Goal: Task Accomplishment & Management: Complete application form

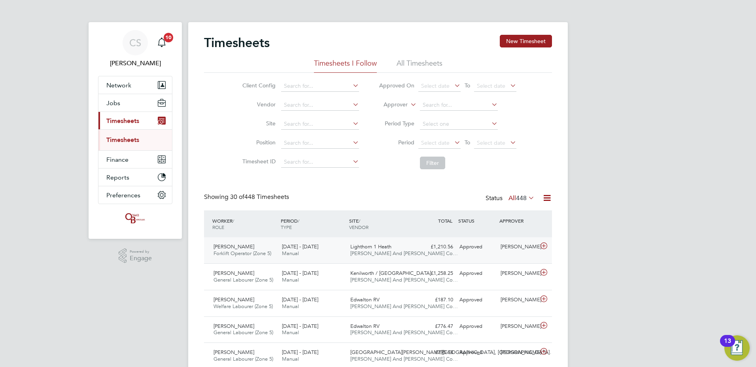
click at [458, 251] on div "Approved" at bounding box center [477, 247] width 41 height 13
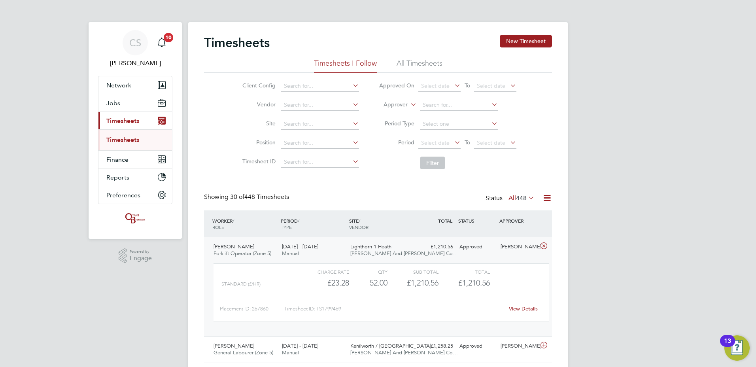
click at [516, 306] on link "View Details" at bounding box center [523, 308] width 29 height 7
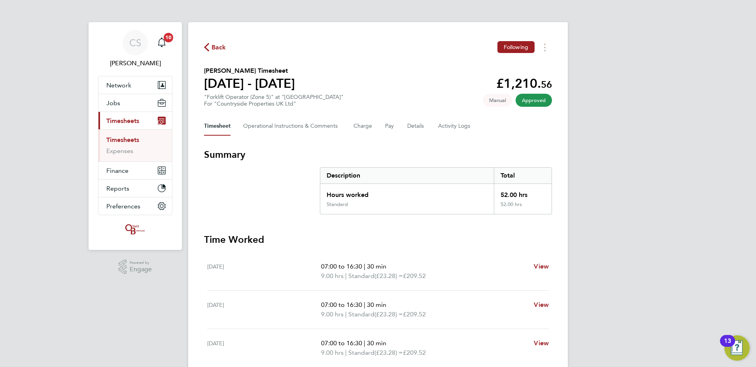
click at [543, 54] on div "Back Following [PERSON_NAME] Timesheet [DATE] - [DATE] £1,210. 56 "Forklift Ope…" at bounding box center [378, 295] width 380 height 546
click at [549, 46] on button "Timesheets Menu" at bounding box center [545, 47] width 14 height 12
drag, startPoint x: 540, startPoint y: 52, endPoint x: 446, endPoint y: 52, distance: 94.2
click at [518, 65] on link "Download timesheet" at bounding box center [504, 65] width 95 height 16
drag, startPoint x: 217, startPoint y: 41, endPoint x: 158, endPoint y: 31, distance: 59.8
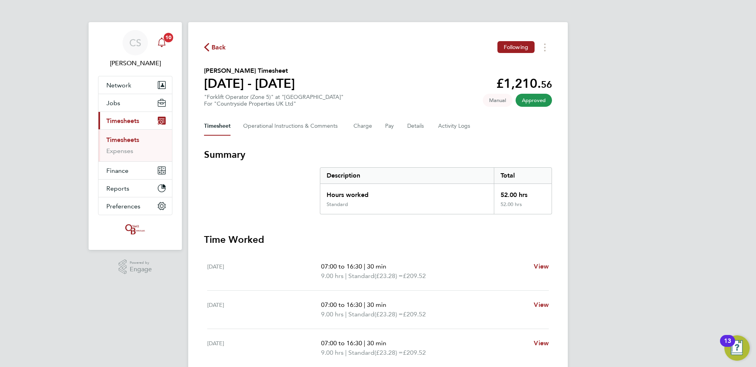
click at [215, 40] on div "Back Following Kyle Evans's Timesheet 04 - 10 Aug 2025 £1,210. 56 "Forklift Ope…" at bounding box center [378, 295] width 380 height 546
click at [208, 45] on icon "button" at bounding box center [206, 47] width 5 height 8
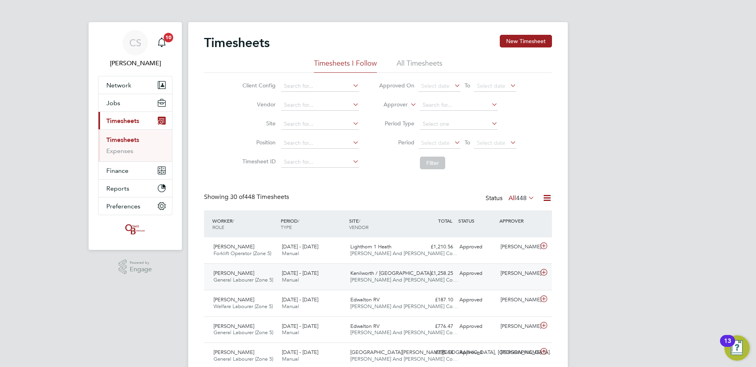
click at [292, 273] on span "[DATE] - [DATE]" at bounding box center [300, 273] width 36 height 7
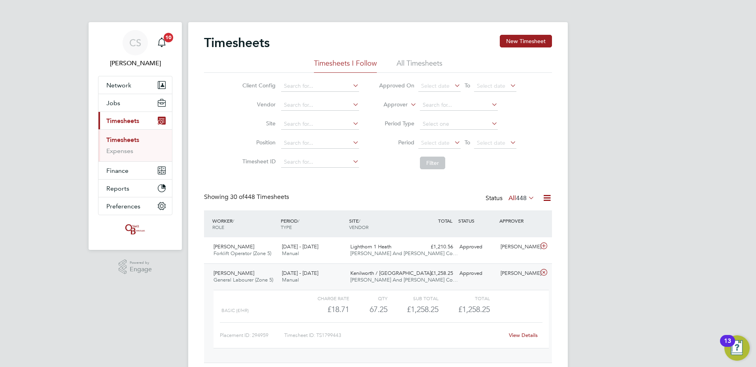
click at [527, 337] on link "View Details" at bounding box center [523, 335] width 29 height 7
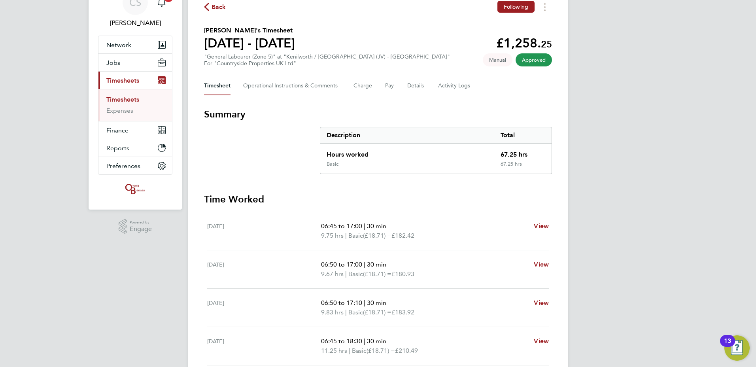
scroll to position [40, 0]
click at [541, 11] on button "Timesheets Menu" at bounding box center [545, 8] width 14 height 12
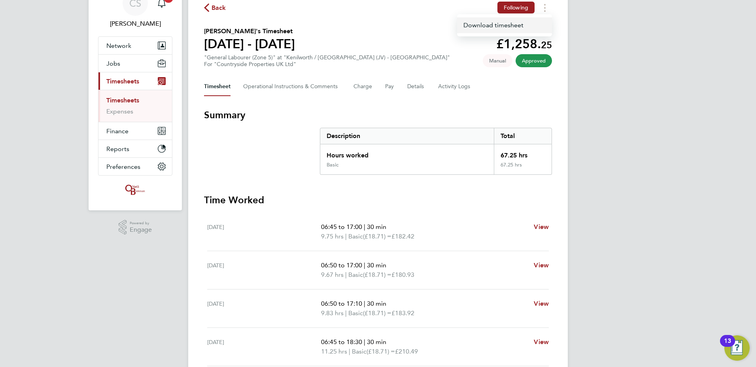
drag, startPoint x: 531, startPoint y: 26, endPoint x: 514, endPoint y: 29, distance: 17.7
click at [530, 26] on link "Download timesheet" at bounding box center [504, 25] width 95 height 16
click at [213, 9] on span "Back" at bounding box center [219, 7] width 15 height 9
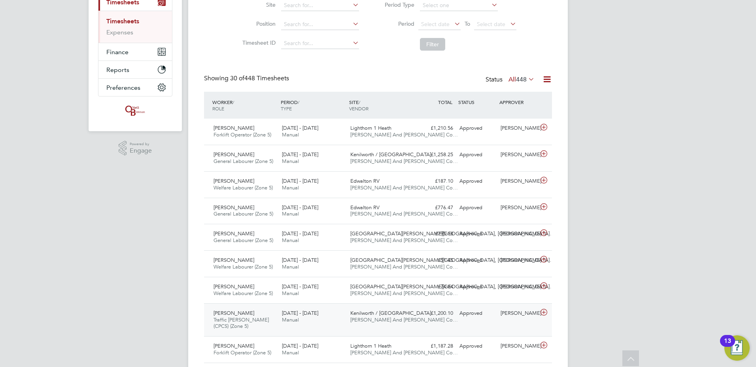
click at [448, 313] on div "£1,200.10 Approved" at bounding box center [435, 313] width 41 height 13
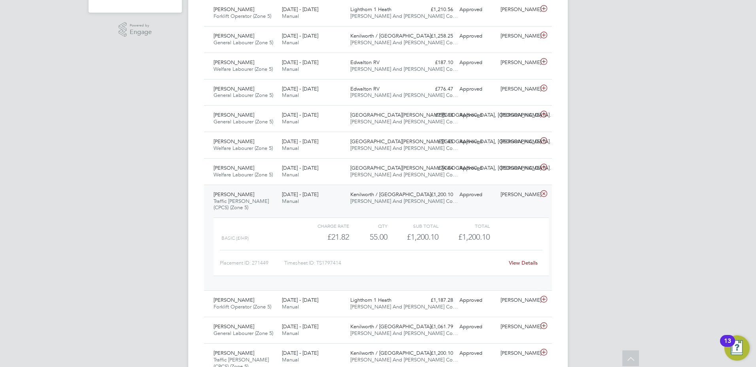
drag, startPoint x: 248, startPoint y: 199, endPoint x: 259, endPoint y: 197, distance: 11.3
click at [248, 199] on span "Traffic [PERSON_NAME] (CPCS) (Zone 5)" at bounding box center [241, 204] width 55 height 13
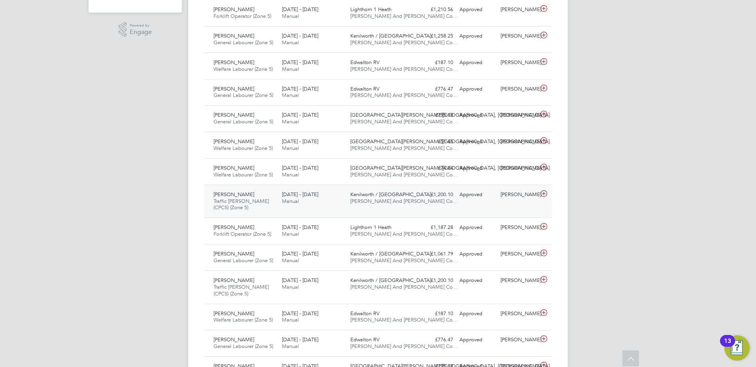
click at [471, 201] on div "David Torrance Traffic Marshall (CPCS) (Zone 5) 4 - 10 Aug 2025 4 - 10 Aug 2025…" at bounding box center [378, 201] width 348 height 33
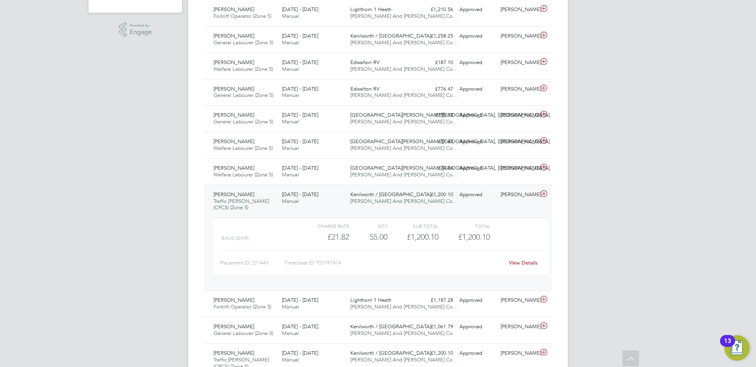
click at [525, 266] on link "View Details" at bounding box center [523, 263] width 29 height 7
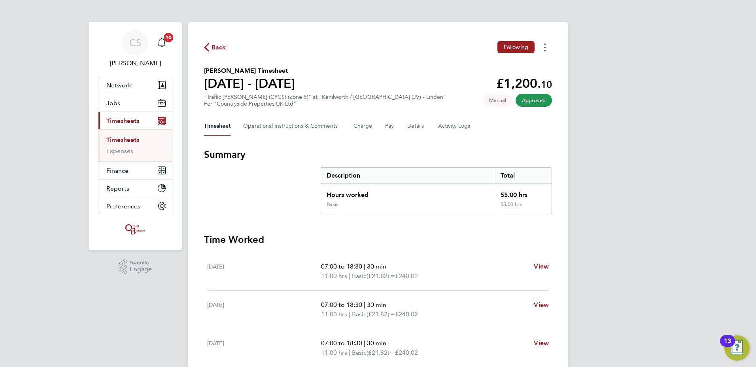
click at [544, 47] on button "Timesheets Menu" at bounding box center [545, 47] width 14 height 12
click at [508, 69] on link "Download timesheet" at bounding box center [504, 65] width 95 height 16
click at [222, 50] on span "Back" at bounding box center [219, 47] width 15 height 9
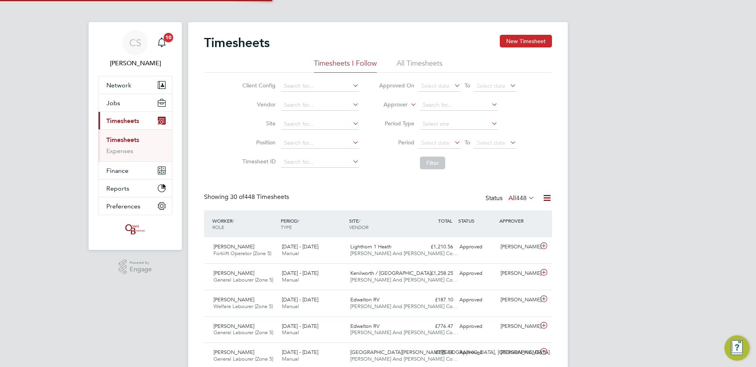
click at [509, 40] on button "New Timesheet" at bounding box center [526, 41] width 52 height 13
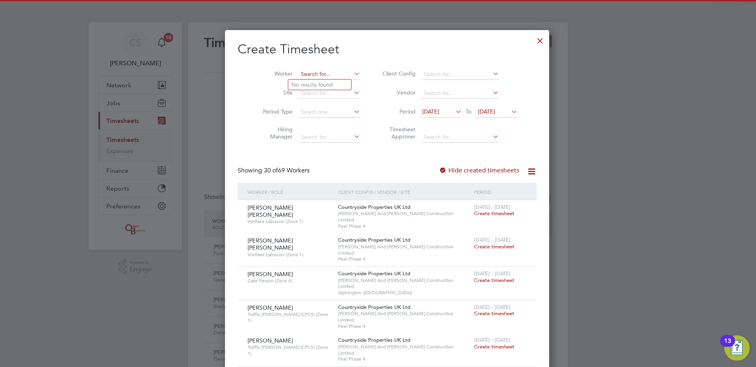
click at [309, 77] on input at bounding box center [329, 74] width 62 height 11
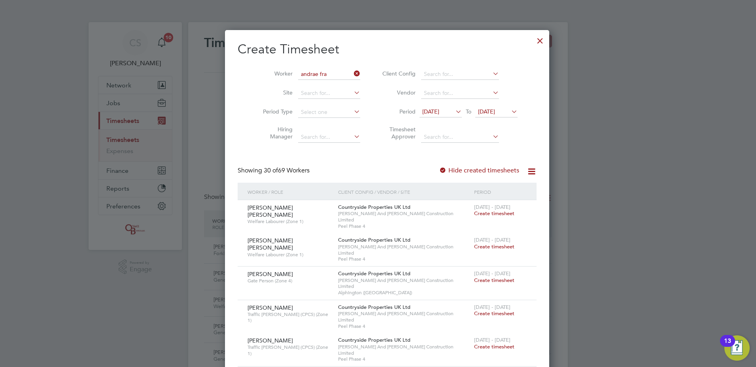
drag, startPoint x: 322, startPoint y: 80, endPoint x: 322, endPoint y: 85, distance: 4.7
click at [322, 83] on li "Andrae Fra zer" at bounding box center [319, 85] width 63 height 11
type input "[PERSON_NAME]"
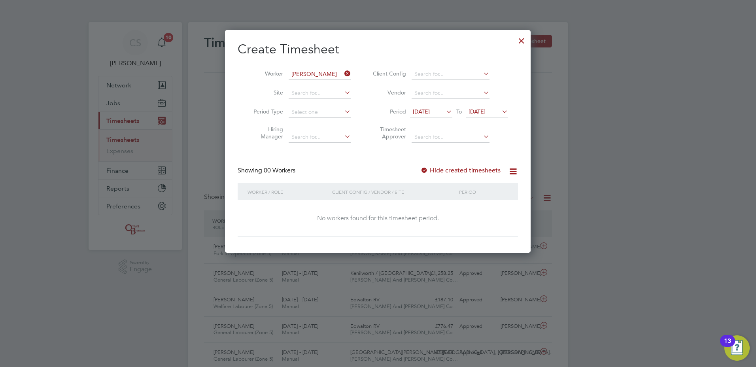
click at [430, 111] on span "[DATE]" at bounding box center [421, 111] width 17 height 7
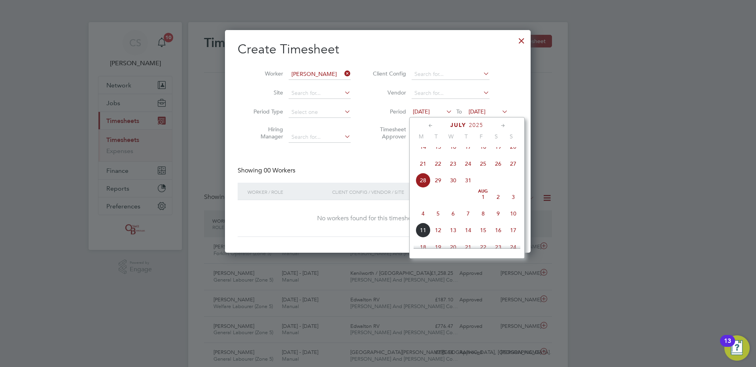
click at [419, 221] on span "4" at bounding box center [423, 213] width 15 height 15
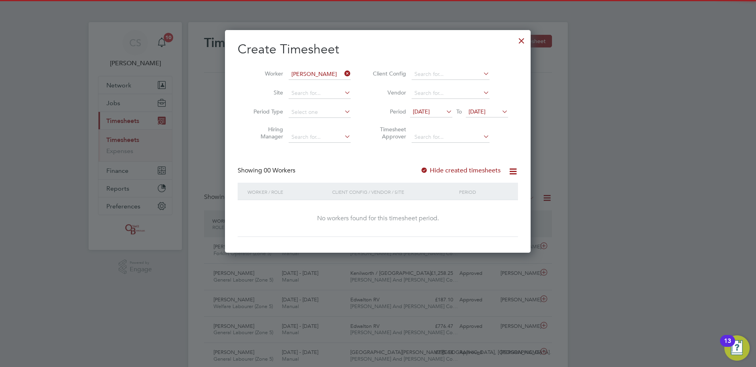
click at [464, 169] on label "Hide created timesheets" at bounding box center [461, 171] width 80 height 8
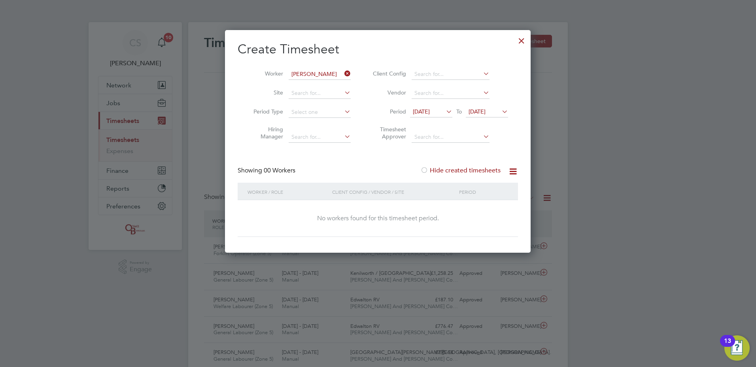
click at [462, 170] on label "Hide created timesheets" at bounding box center [461, 171] width 80 height 8
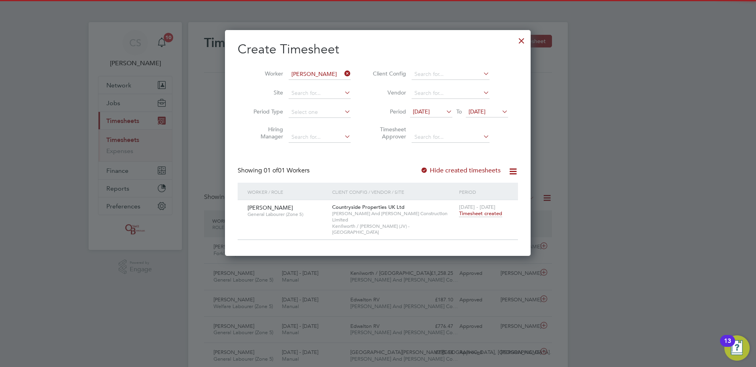
click at [487, 213] on span "Timesheet created" at bounding box center [480, 213] width 43 height 7
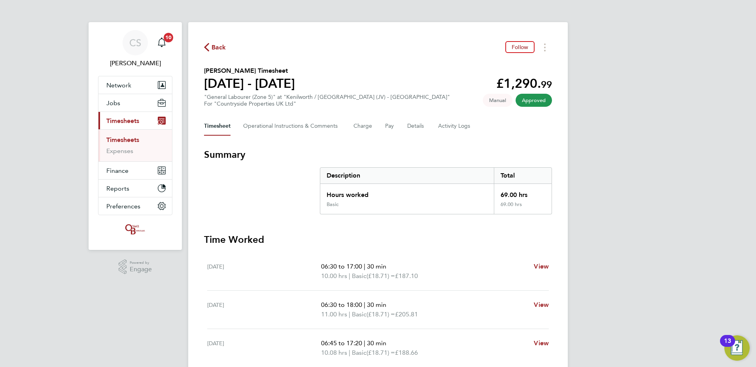
click at [542, 53] on div "Back Follow Andrae Frazer's Timesheet 04 - 10 Aug 2025 £1,290. 99 "General Labo…" at bounding box center [378, 300] width 380 height 556
click at [542, 49] on button "Timesheets Menu" at bounding box center [545, 47] width 14 height 12
click at [502, 66] on link "Download timesheet" at bounding box center [504, 65] width 95 height 16
drag, startPoint x: 221, startPoint y: 47, endPoint x: 354, endPoint y: 94, distance: 140.8
click at [221, 47] on span "Back" at bounding box center [219, 47] width 15 height 9
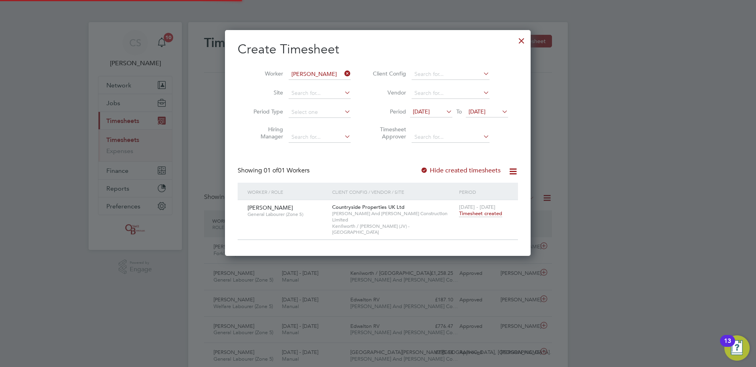
scroll to position [20, 69]
click at [343, 74] on icon at bounding box center [343, 73] width 0 height 11
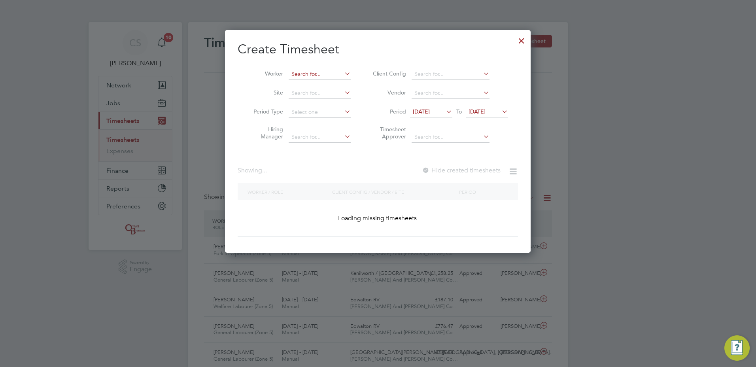
click at [320, 74] on input at bounding box center [320, 74] width 62 height 11
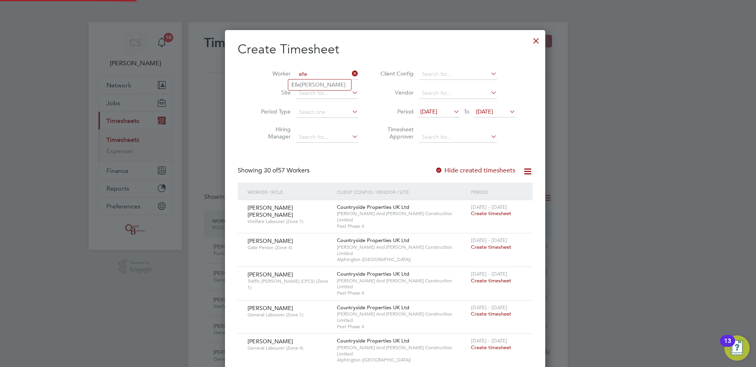
type input "efe"
click at [296, 79] on ul "Efe Louis Ofua" at bounding box center [320, 84] width 64 height 11
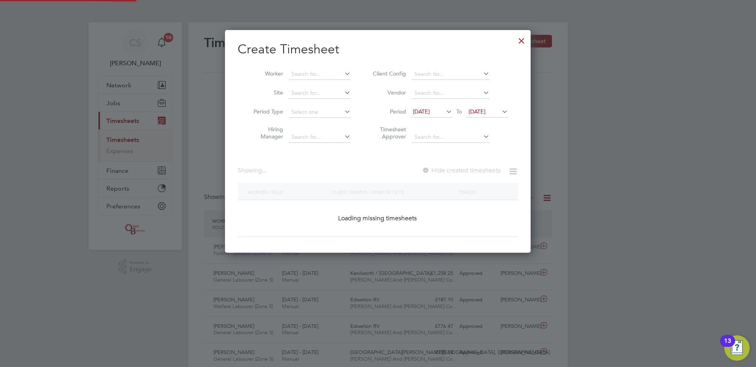
click at [299, 81] on li "Worker" at bounding box center [299, 74] width 123 height 19
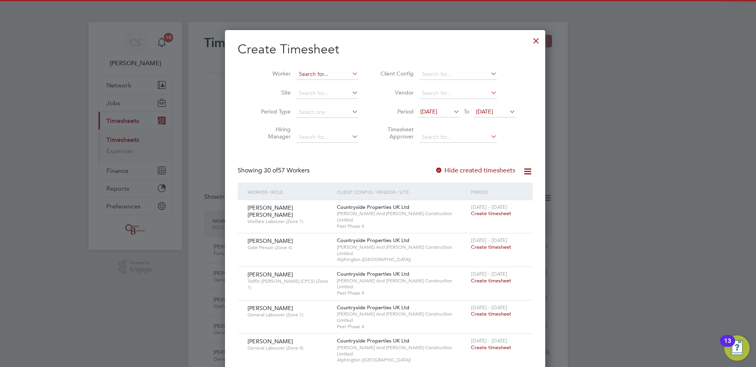
click at [323, 70] on input at bounding box center [327, 74] width 62 height 11
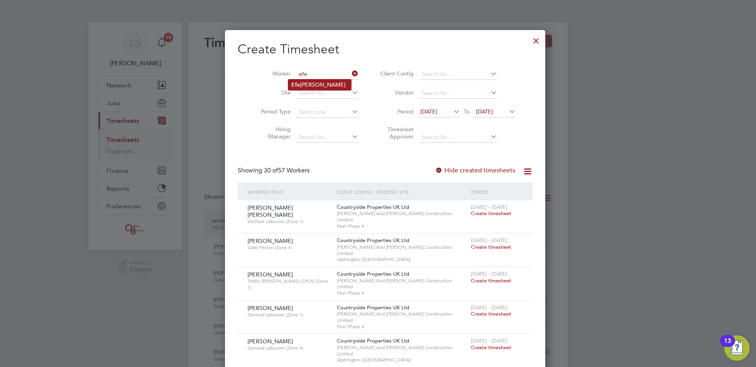
drag, startPoint x: 326, startPoint y: 89, endPoint x: 317, endPoint y: 84, distance: 10.4
click at [316, 85] on li "Efe Louis Ofua" at bounding box center [319, 85] width 63 height 11
type input "Efe Louis Ofua"
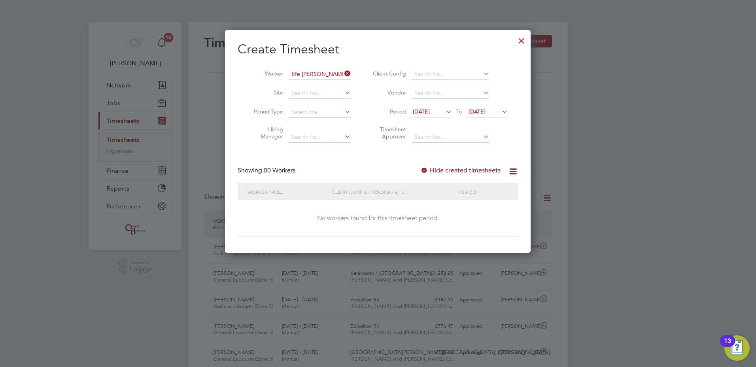
click at [478, 172] on label "Hide created timesheets" at bounding box center [461, 171] width 80 height 8
click at [463, 174] on div "Showing 00 Workers Hide created timesheets" at bounding box center [378, 175] width 280 height 16
click at [464, 169] on label "Hide created timesheets" at bounding box center [461, 171] width 80 height 8
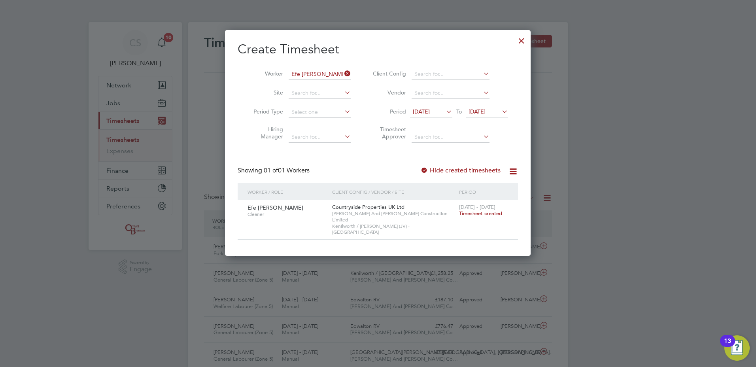
click at [479, 213] on span "Timesheet created" at bounding box center [480, 213] width 43 height 7
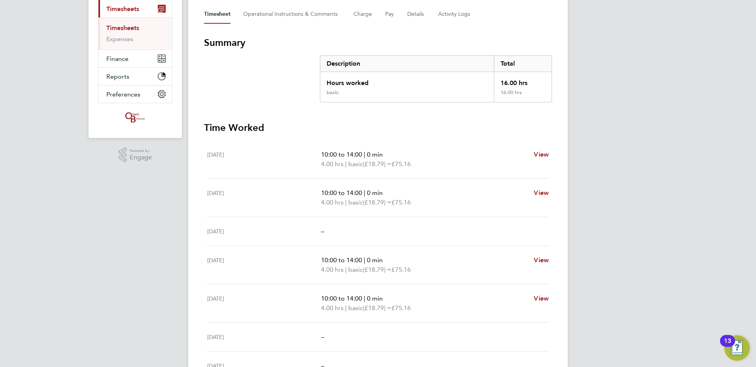
click at [698, 197] on div "CS Chloe Saffill Notifications 10 Applications: Network Team Members Businesses…" at bounding box center [378, 169] width 756 height 562
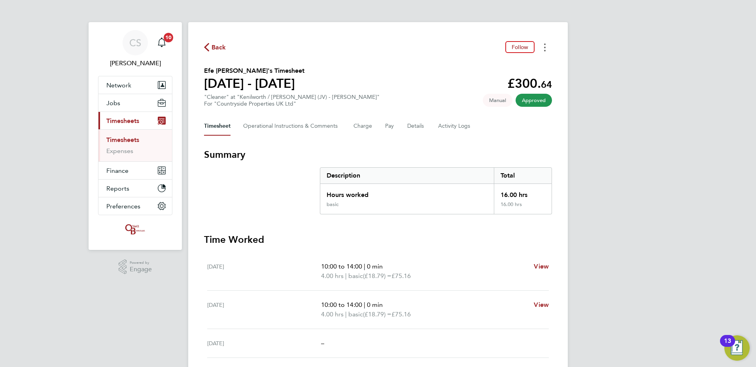
click at [546, 46] on button "Timesheets Menu" at bounding box center [545, 47] width 14 height 12
click at [513, 67] on link "Download timesheet" at bounding box center [504, 65] width 95 height 16
drag, startPoint x: 212, startPoint y: 44, endPoint x: 307, endPoint y: 100, distance: 110.3
click at [212, 44] on span "Back" at bounding box center [219, 47] width 15 height 9
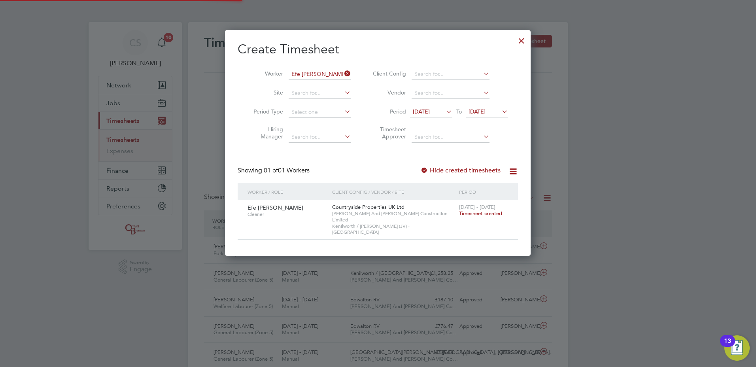
click at [524, 38] on div at bounding box center [522, 39] width 14 height 14
click at [679, 97] on div at bounding box center [378, 183] width 756 height 367
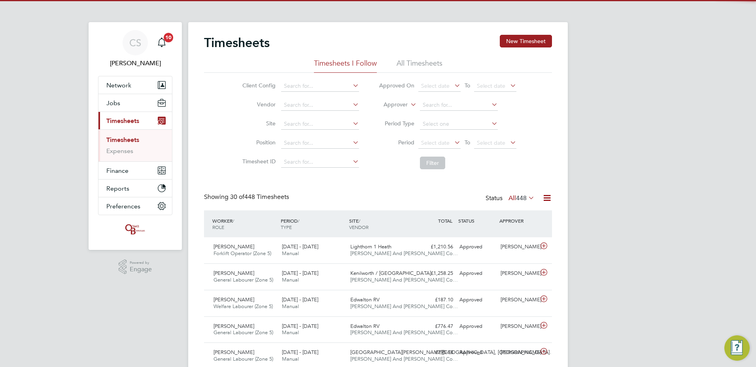
scroll to position [20, 69]
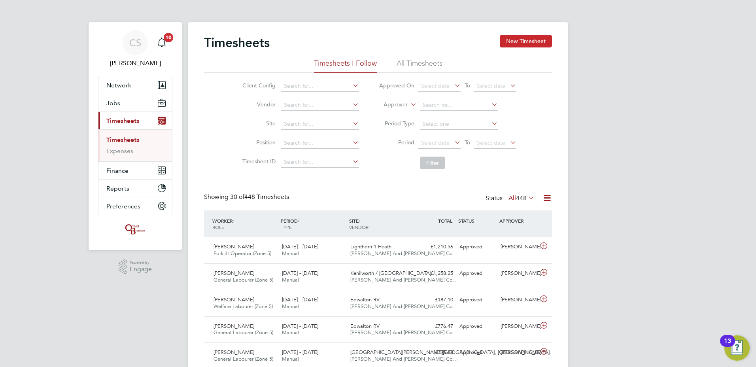
click at [515, 42] on button "New Timesheet" at bounding box center [526, 41] width 52 height 13
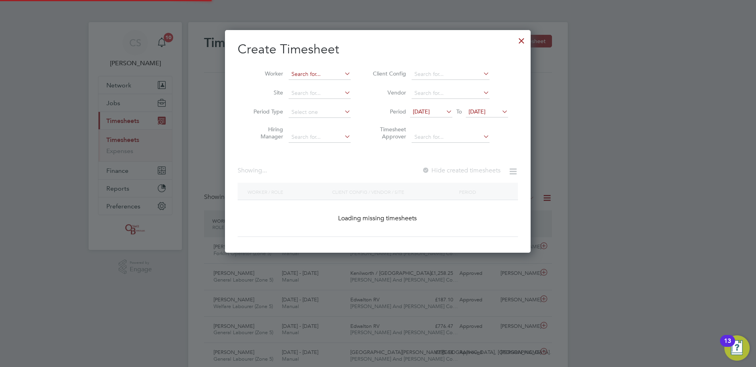
scroll to position [223, 306]
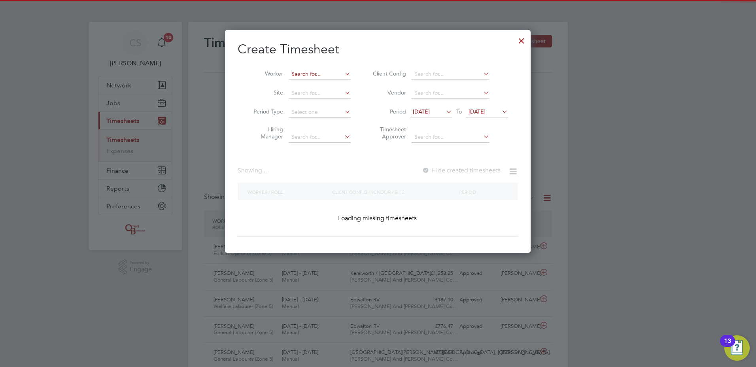
click at [299, 77] on input at bounding box center [320, 74] width 62 height 11
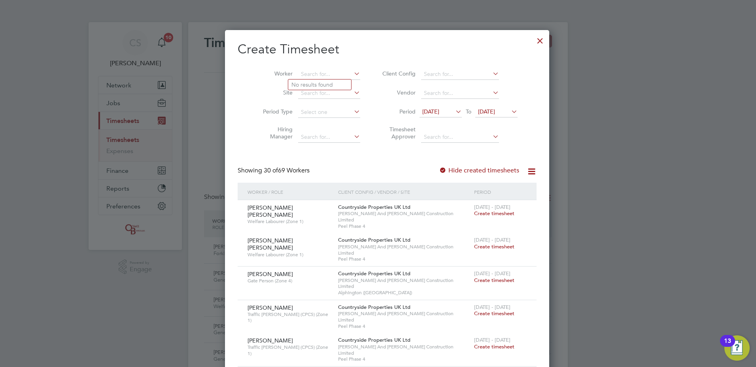
scroll to position [1353, 306]
click at [514, 42] on h2 "Create Timesheet" at bounding box center [387, 49] width 299 height 17
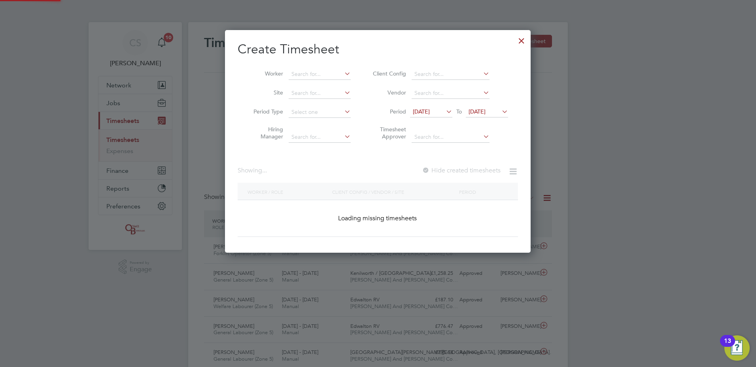
scroll to position [223, 306]
click at [519, 40] on div at bounding box center [522, 39] width 14 height 14
click at [678, 103] on div at bounding box center [378, 183] width 756 height 367
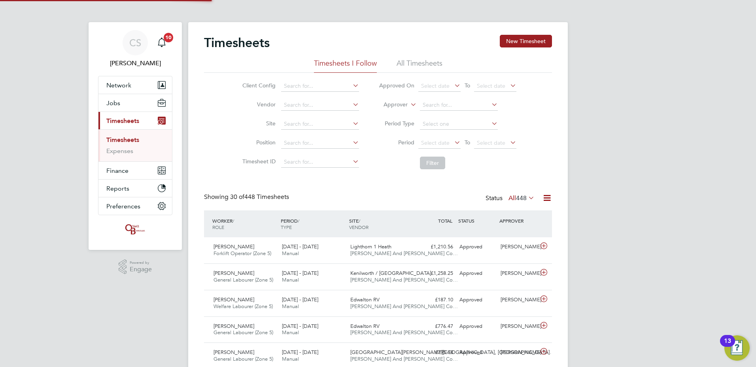
scroll to position [20, 69]
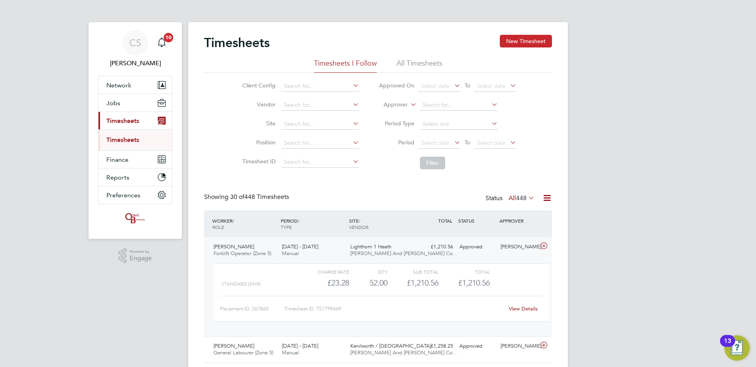
click at [526, 44] on button "New Timesheet" at bounding box center [526, 41] width 52 height 13
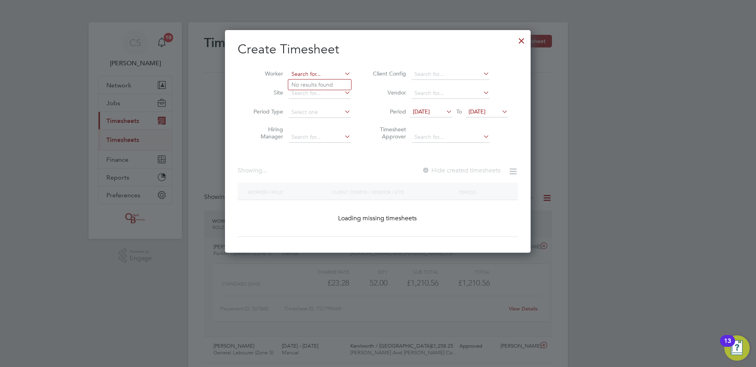
click at [330, 75] on input at bounding box center [320, 74] width 62 height 11
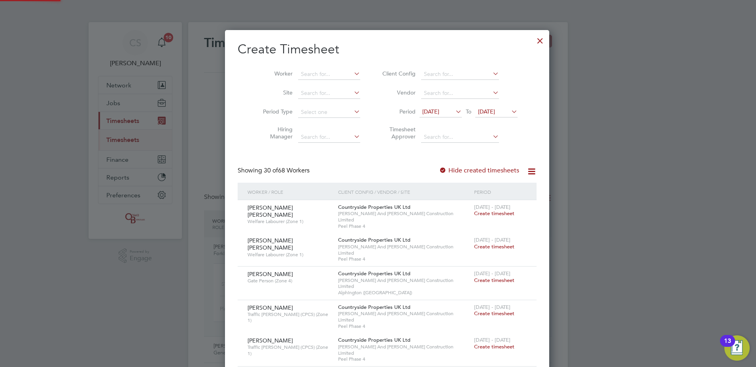
scroll to position [1380, 306]
